Goal: Information Seeking & Learning: Learn about a topic

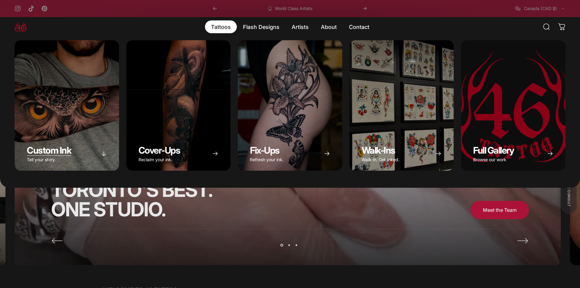
click at [95, 93] on div "Custom Ink" at bounding box center [67, 105] width 104 height 130
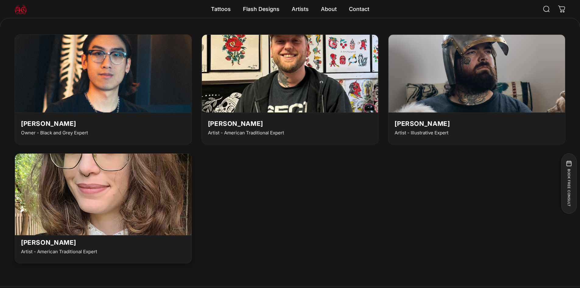
scroll to position [1979, 0]
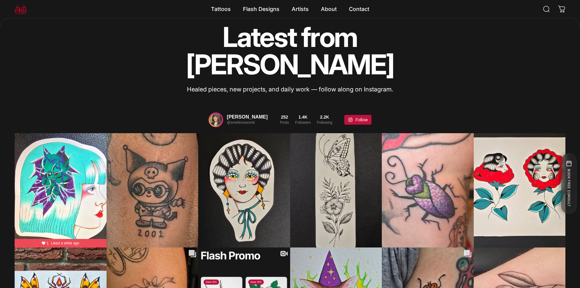
scroll to position [1338, 0]
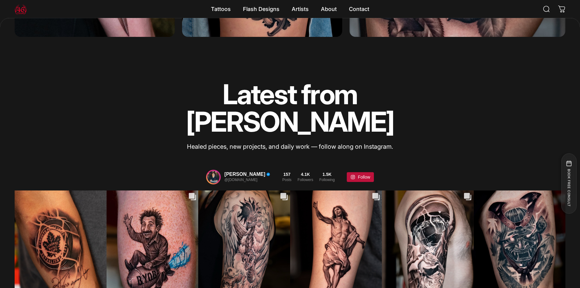
scroll to position [1612, 0]
